Goal: Task Accomplishment & Management: Manage account settings

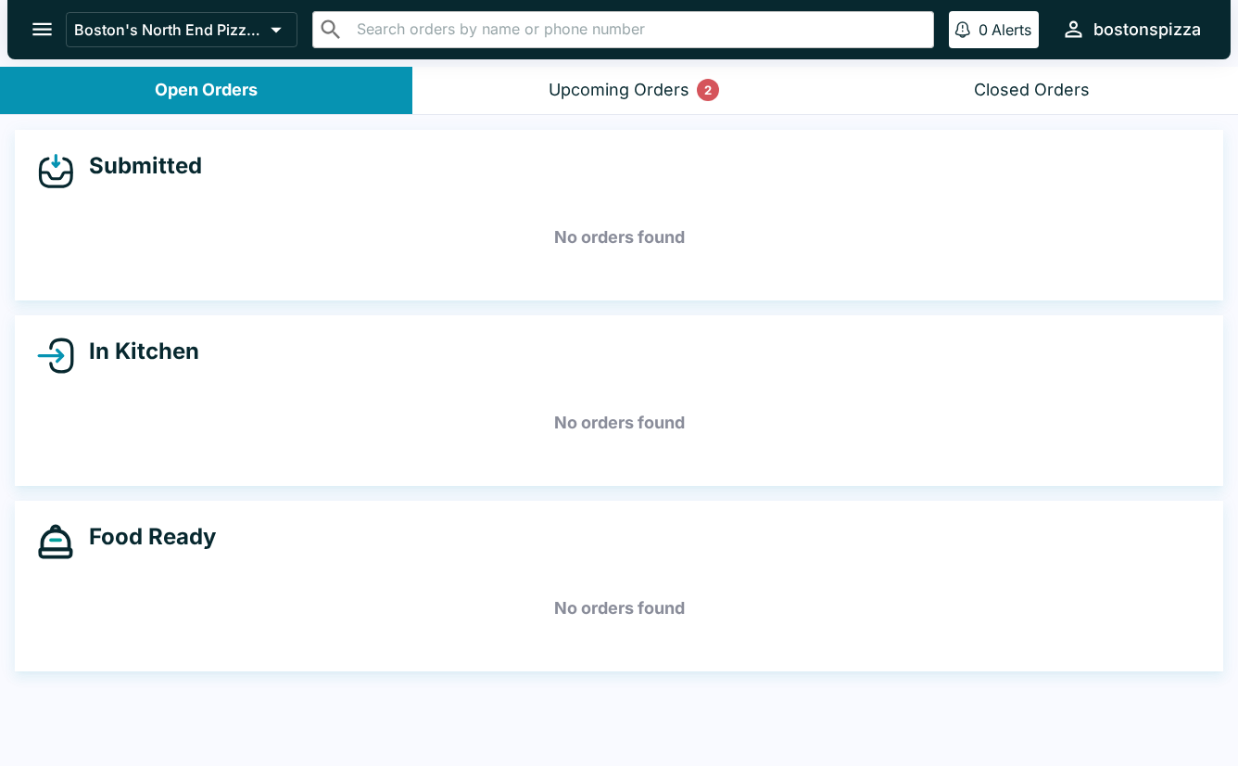
click at [45, 33] on icon "open drawer" at bounding box center [42, 29] width 25 height 25
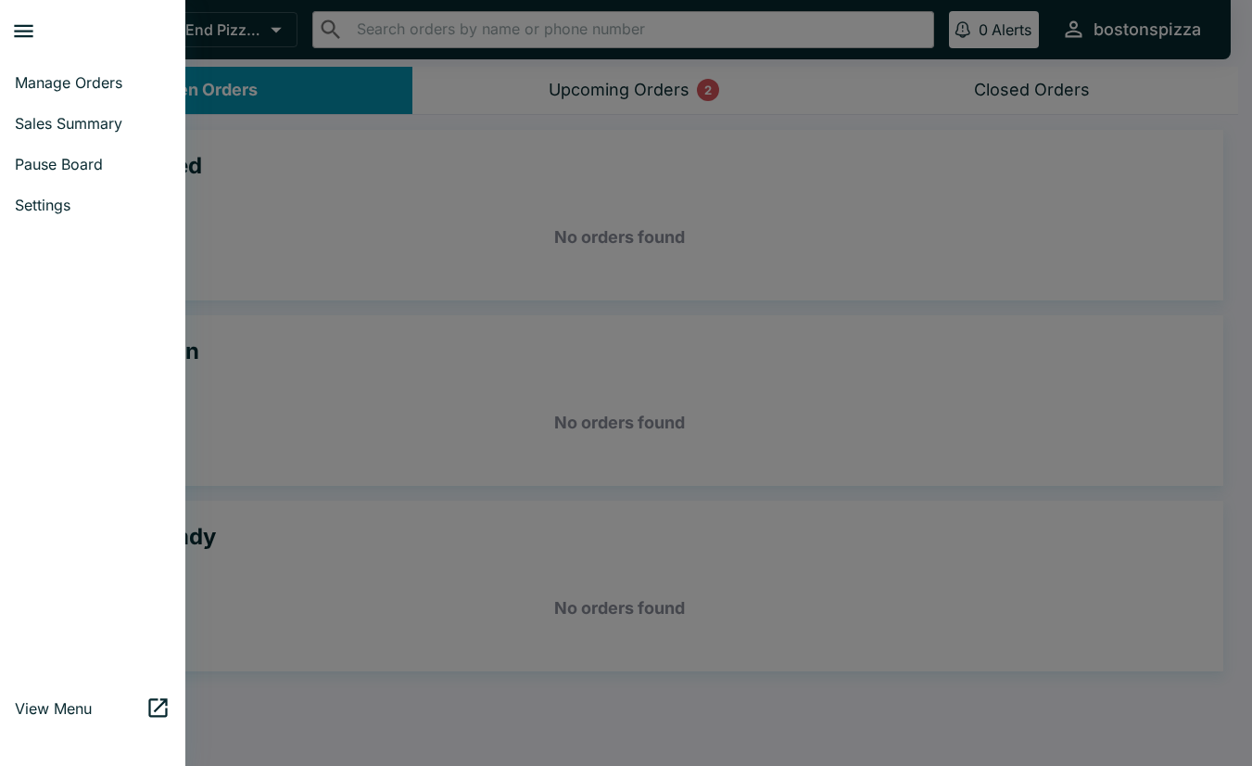
click at [258, 24] on div at bounding box center [626, 383] width 1252 height 766
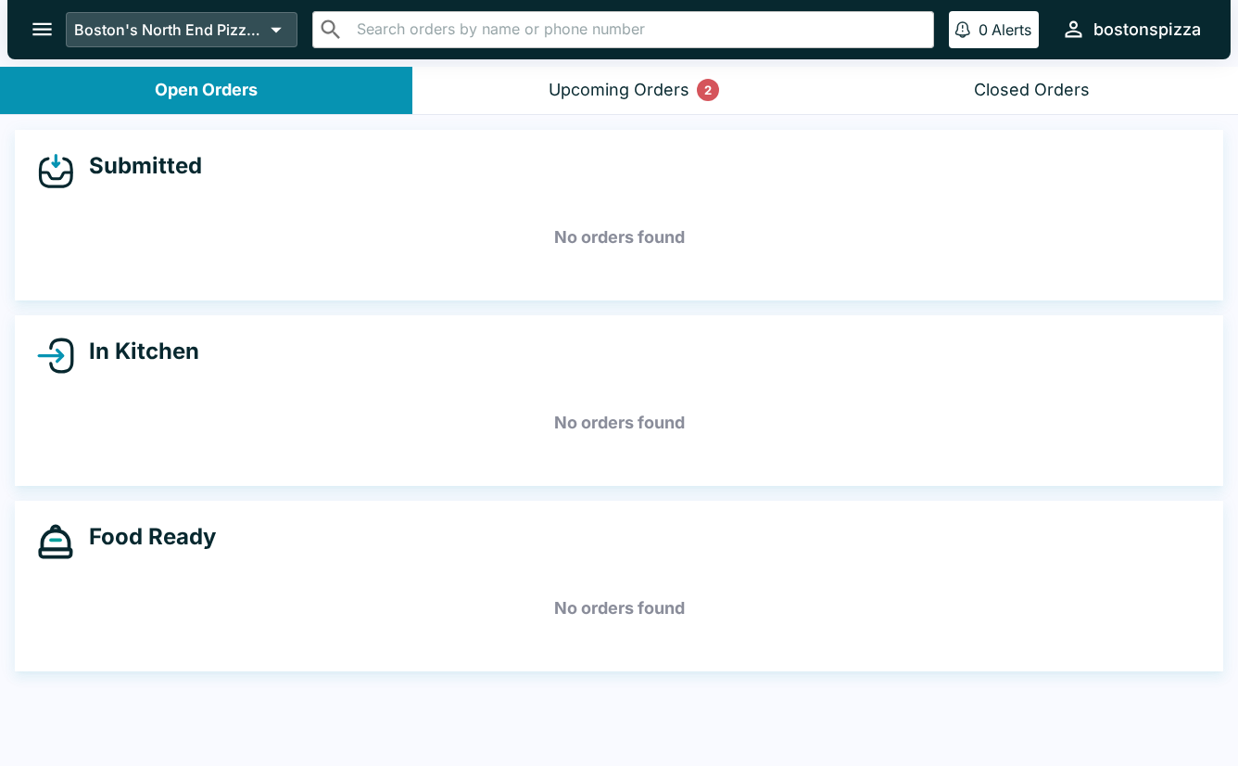
click at [274, 30] on icon at bounding box center [277, 31] width 11 height 6
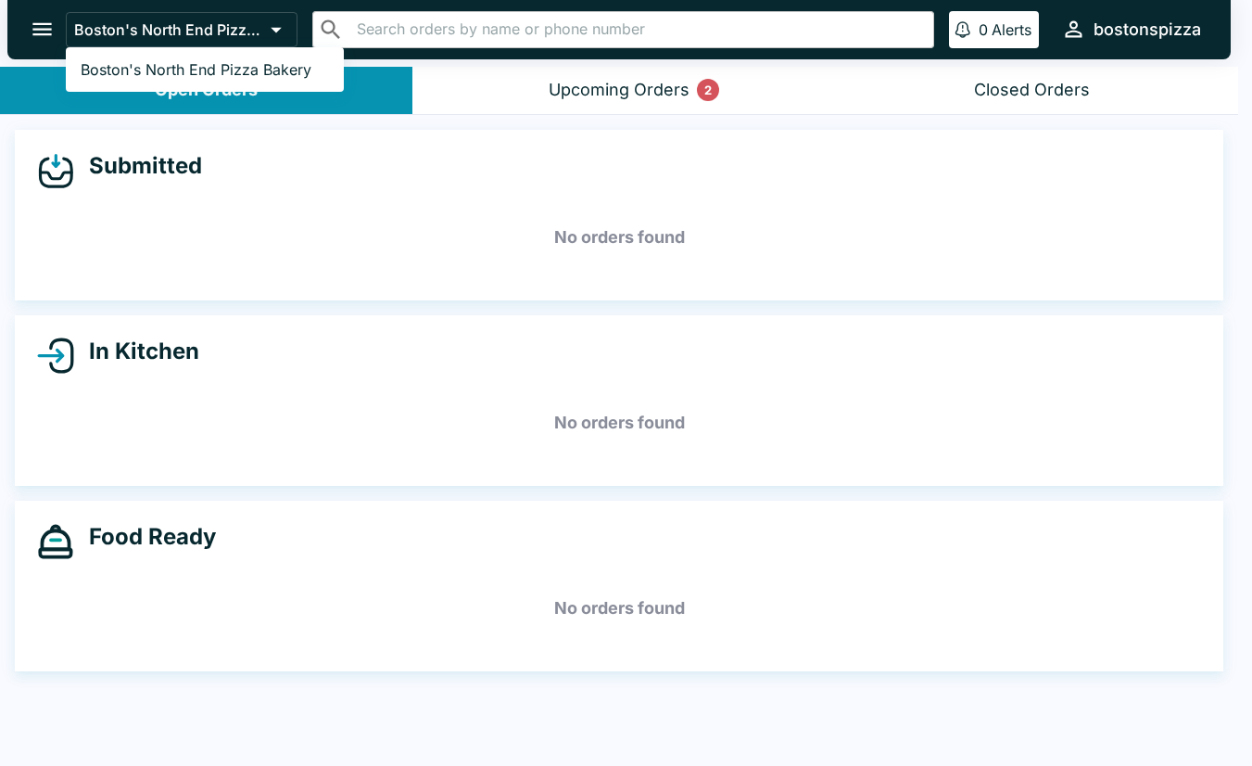
click at [1084, 32] on div at bounding box center [626, 383] width 1252 height 766
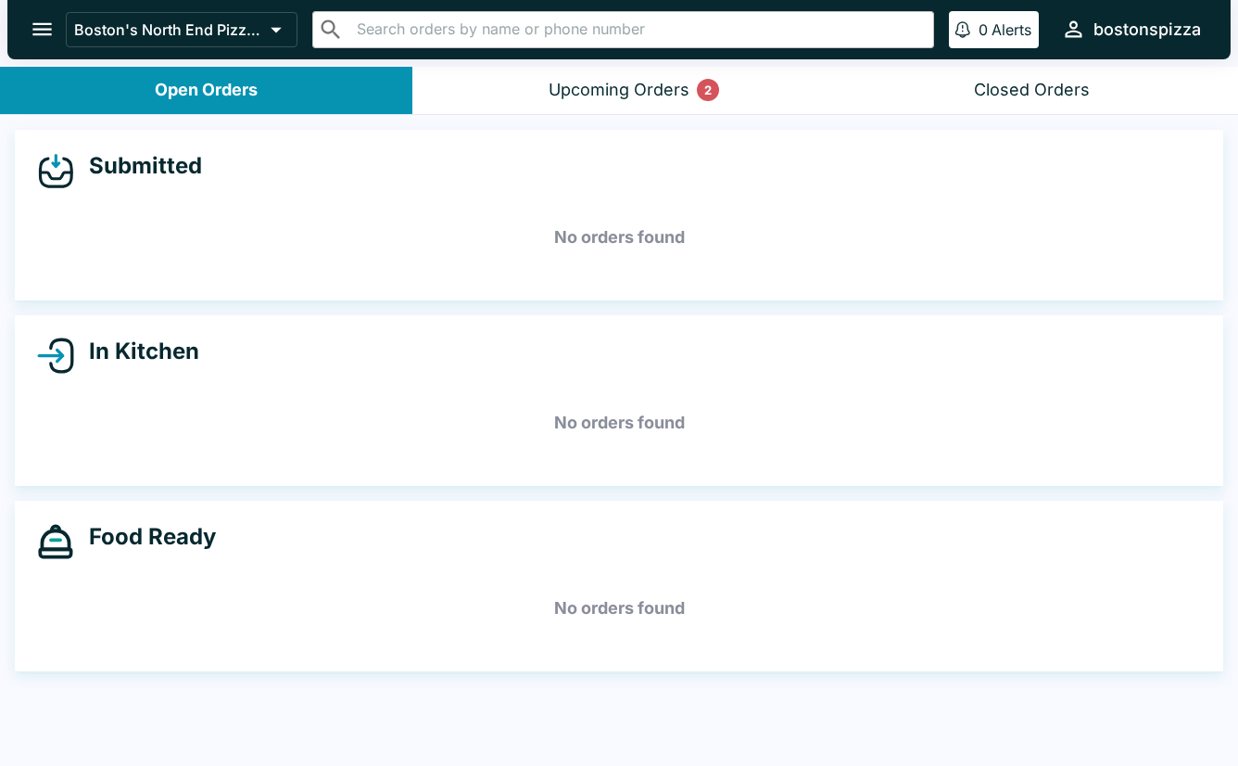
click at [1109, 34] on div "bostonspizza" at bounding box center [1148, 30] width 108 height 22
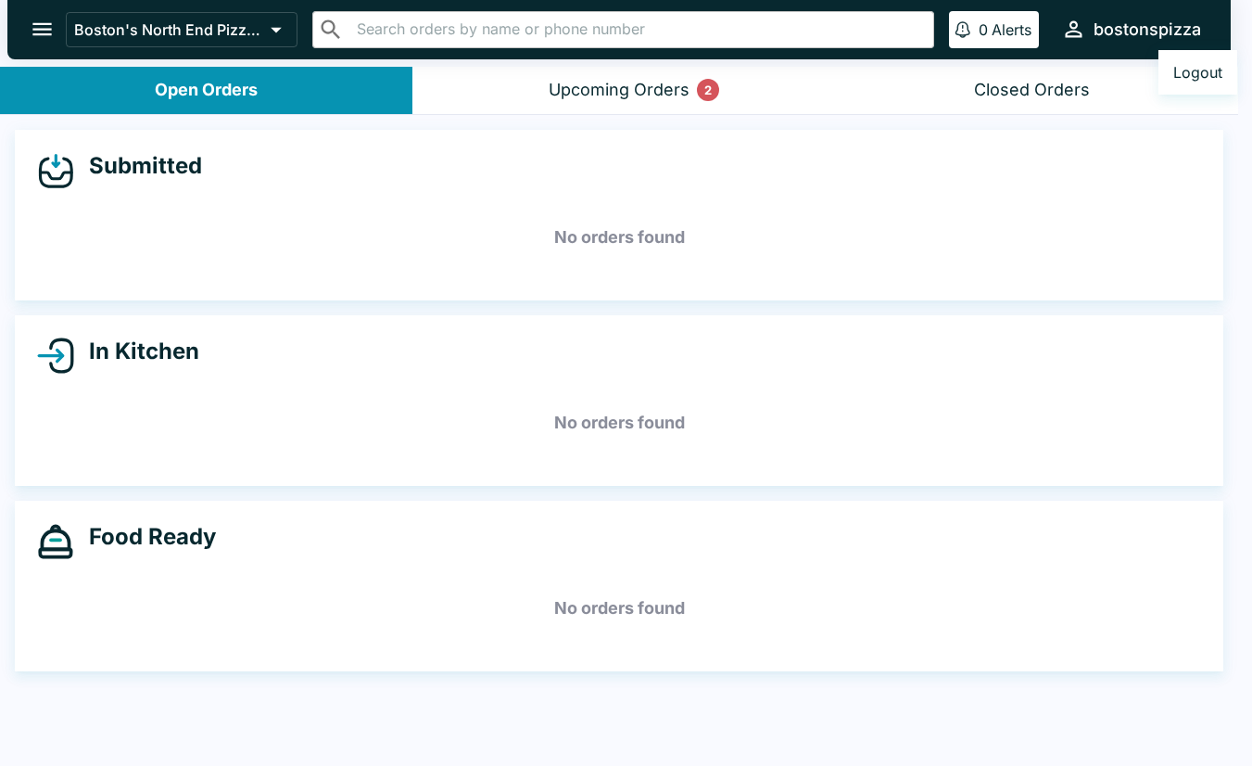
click at [1184, 70] on button "Logout" at bounding box center [1198, 72] width 79 height 30
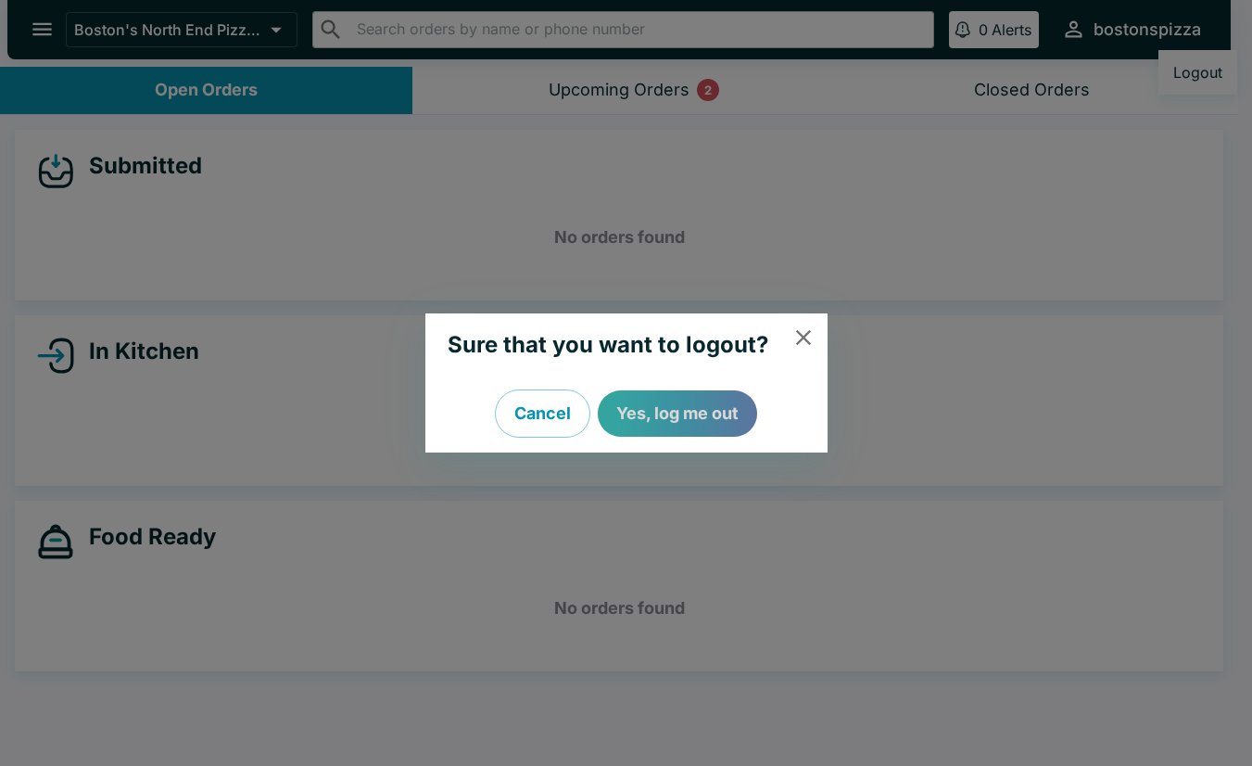
click at [659, 406] on button "Yes, log me out" at bounding box center [677, 413] width 159 height 46
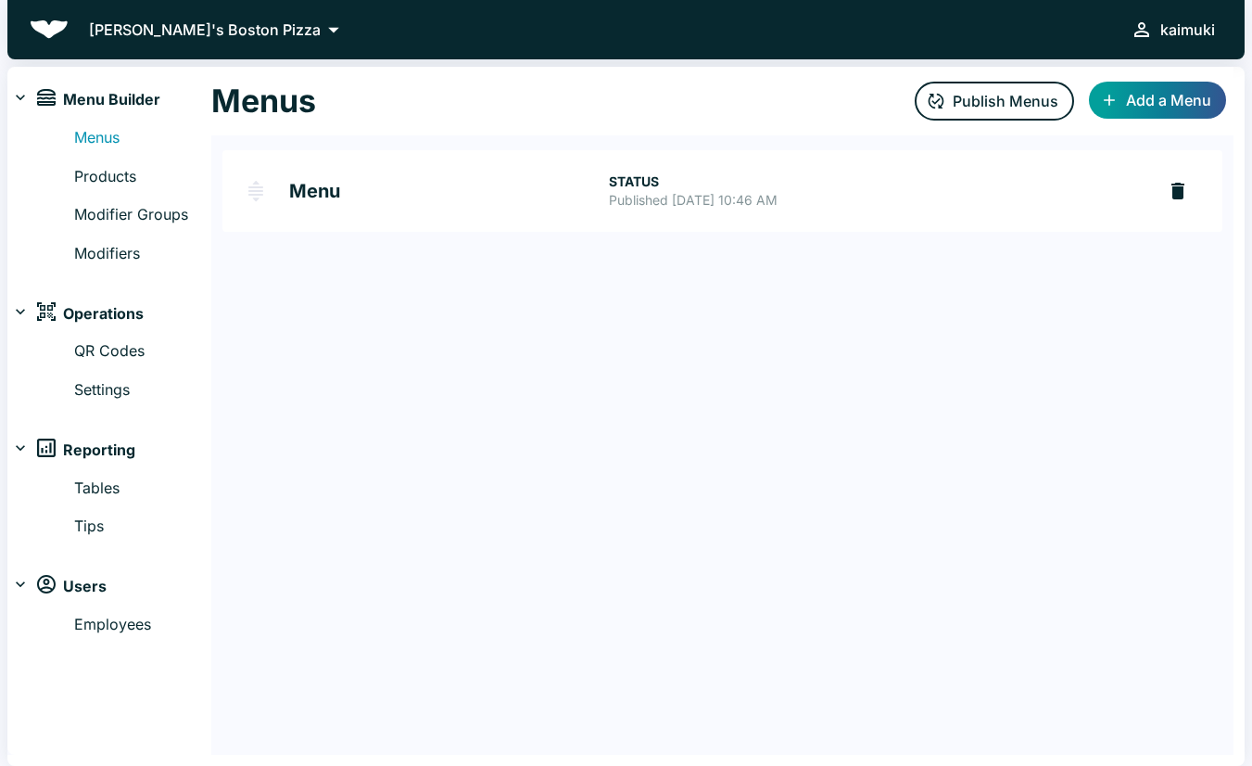
click at [62, 30] on img at bounding box center [49, 29] width 39 height 19
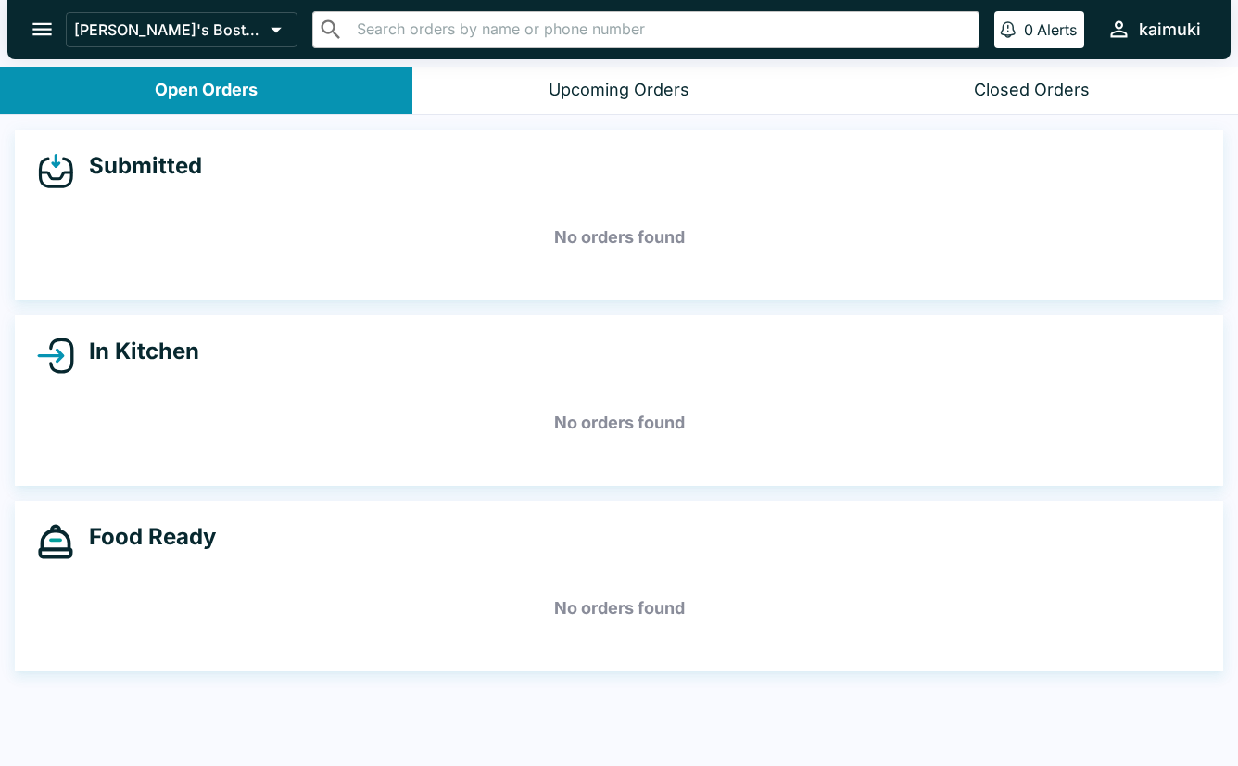
click at [42, 34] on icon "open drawer" at bounding box center [41, 29] width 19 height 13
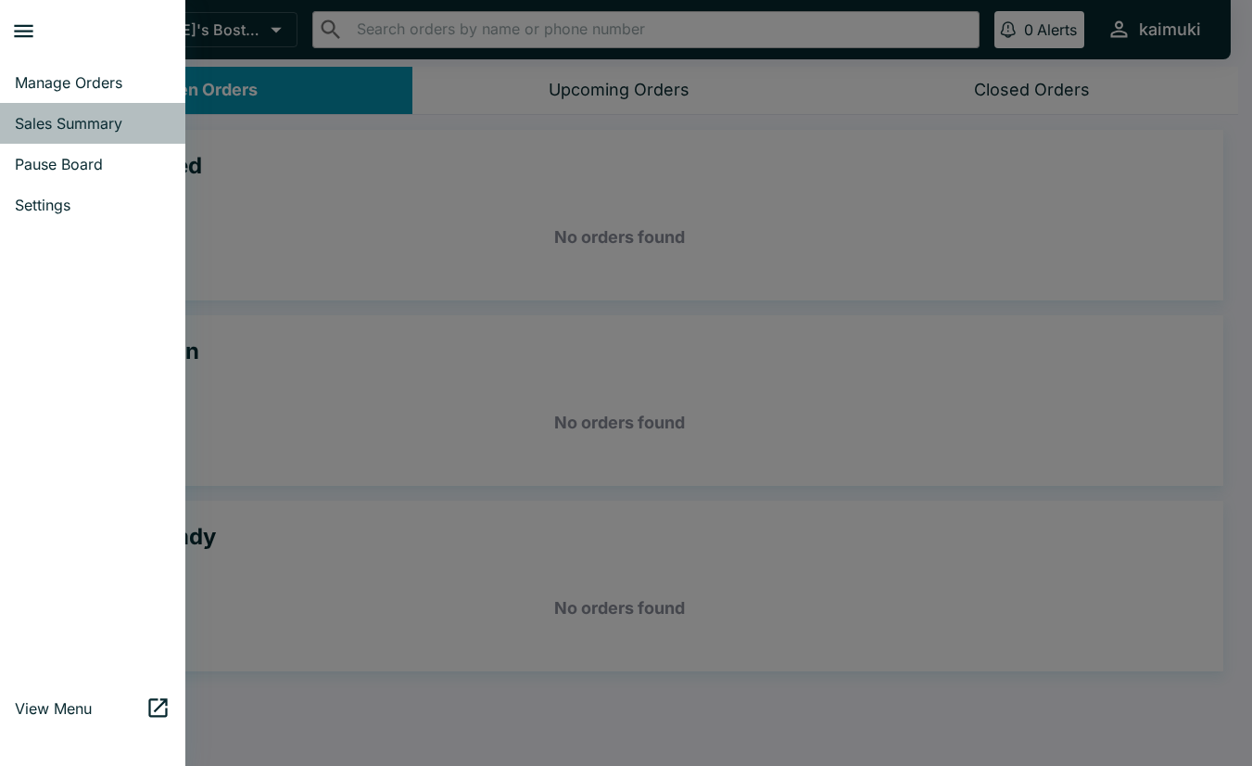
click at [56, 130] on span "Sales Summary" at bounding box center [93, 123] width 156 height 19
select select "03:00"
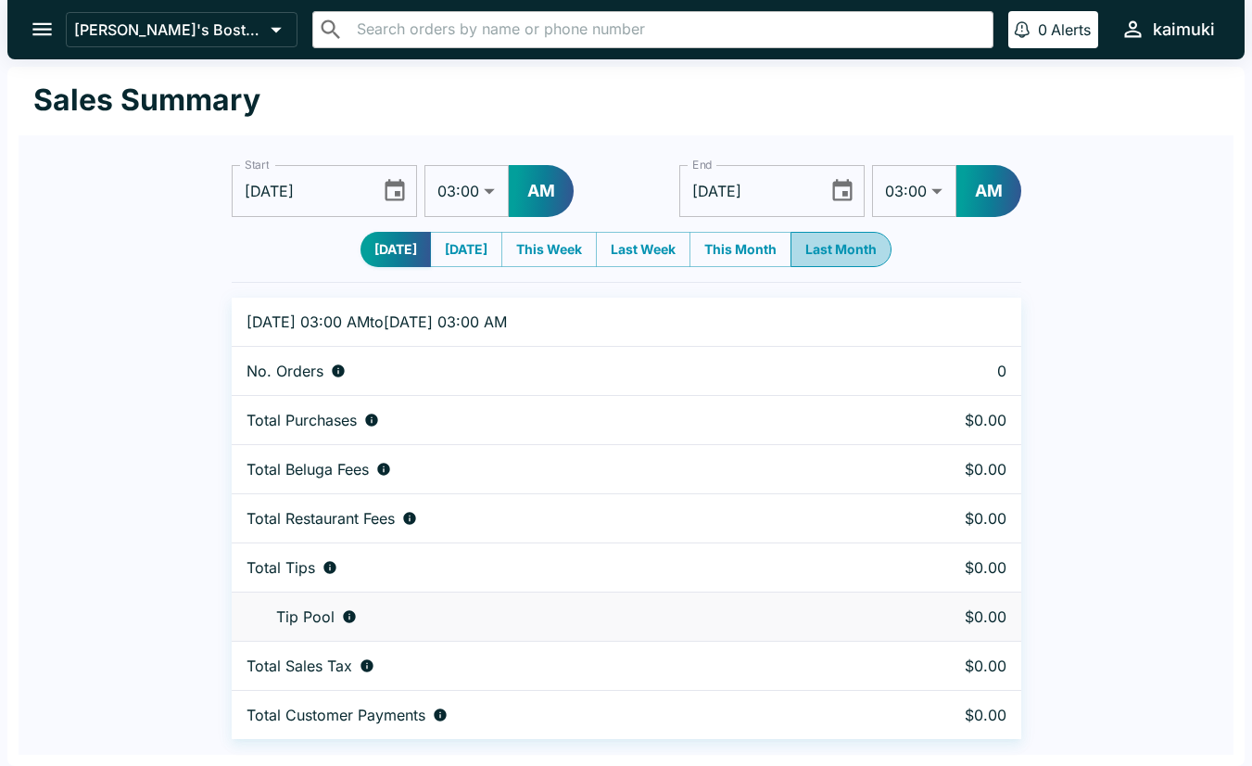
click at [834, 253] on button "Last Month" at bounding box center [841, 249] width 101 height 35
type input "09/01/2025"
type input "10/01/2025"
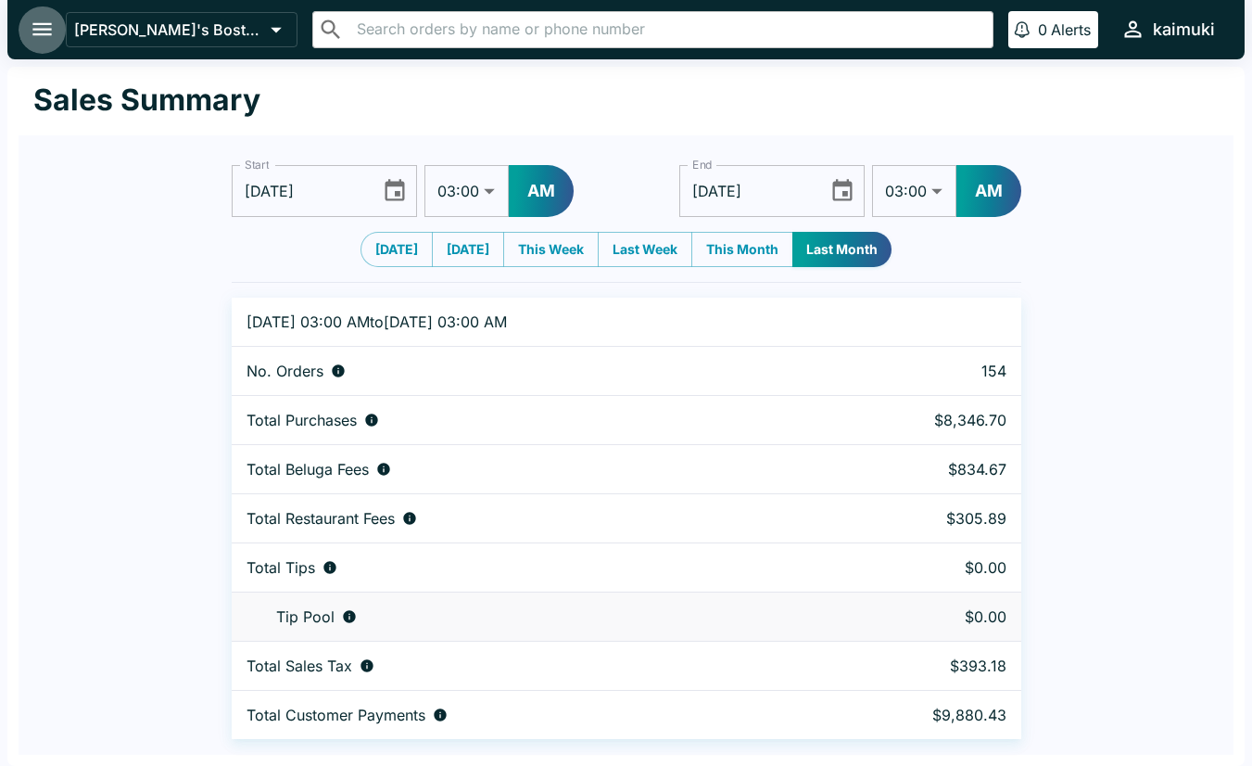
click at [38, 31] on icon "open drawer" at bounding box center [41, 29] width 19 height 13
